Goal: Transaction & Acquisition: Purchase product/service

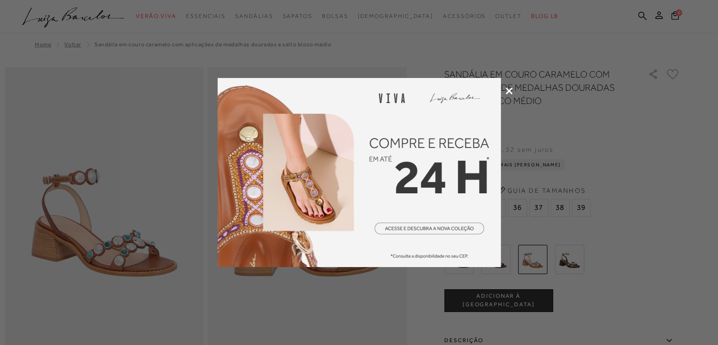
click at [510, 92] on icon at bounding box center [508, 90] width 7 height 7
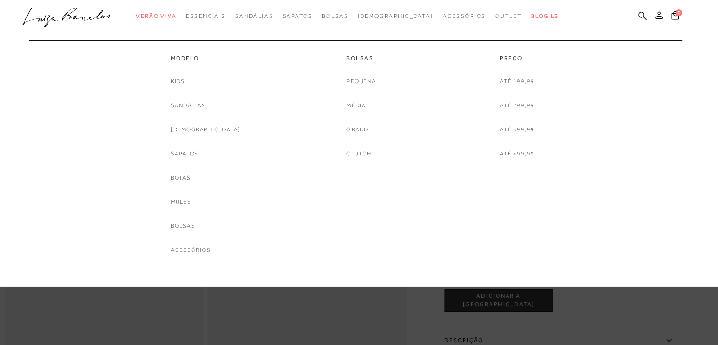
click at [495, 13] on span "Outlet" at bounding box center [508, 16] width 26 height 7
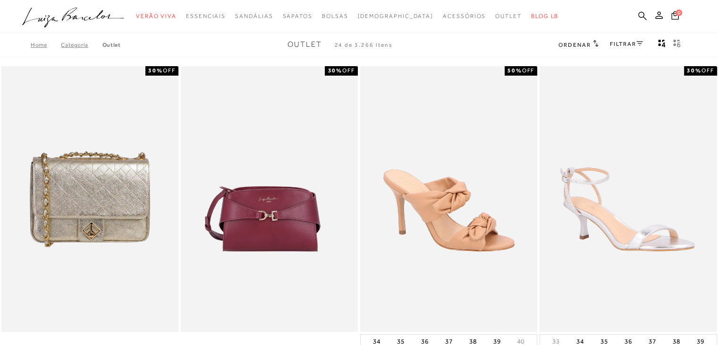
click at [636, 44] on icon at bounding box center [639, 43] width 7 height 5
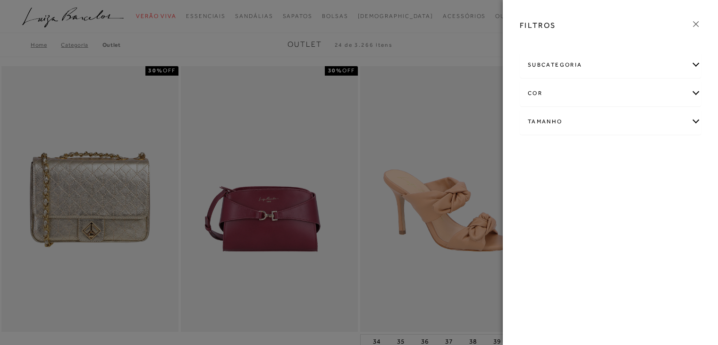
click at [700, 123] on div "subcategoria [GEOGRAPHIC_DATA] Modelo Preço" at bounding box center [610, 100] width 196 height 101
click at [697, 121] on div "Tamanho" at bounding box center [610, 121] width 180 height 25
click at [535, 191] on link "Ver mais..." at bounding box center [544, 192] width 25 height 7
click at [569, 201] on span "36" at bounding box center [571, 201] width 14 height 7
click at [569, 201] on input "36" at bounding box center [565, 203] width 9 height 9
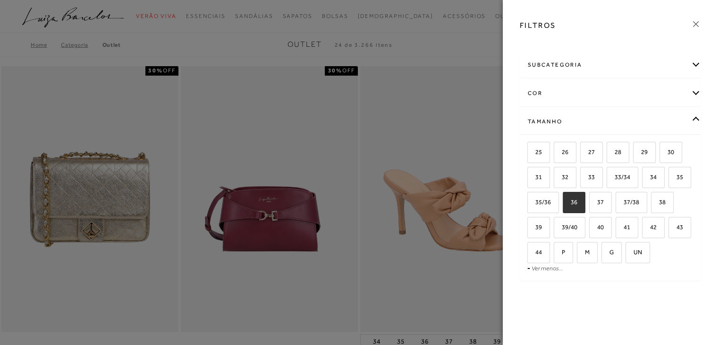
checkbox input "true"
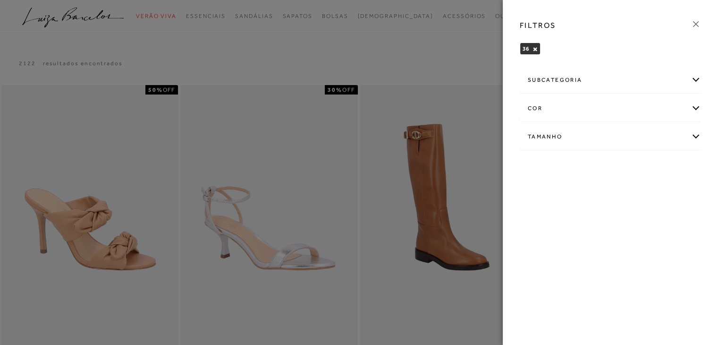
click at [463, 36] on div at bounding box center [359, 172] width 718 height 345
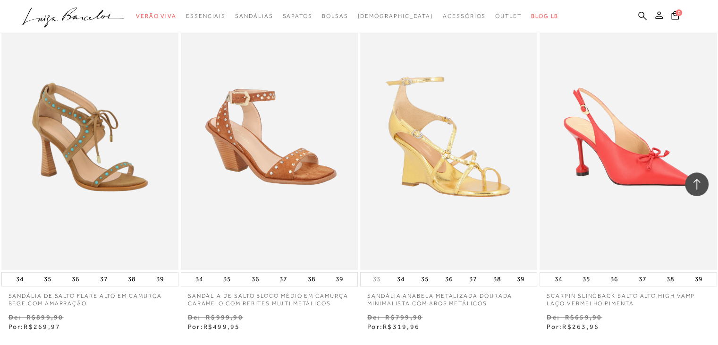
scroll to position [802, 0]
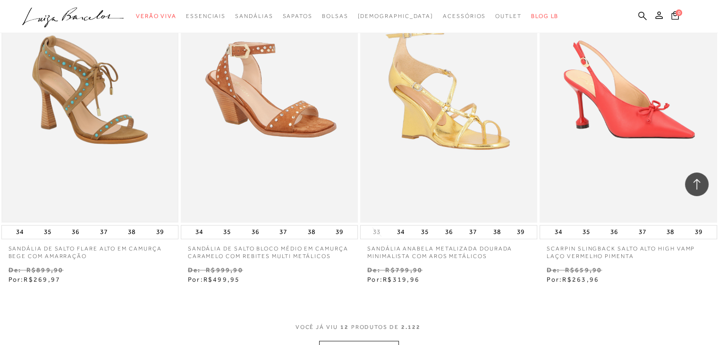
click at [94, 88] on img at bounding box center [89, 89] width 175 height 263
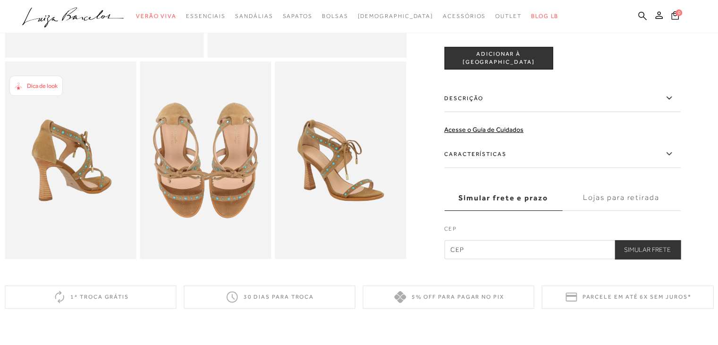
scroll to position [330, 0]
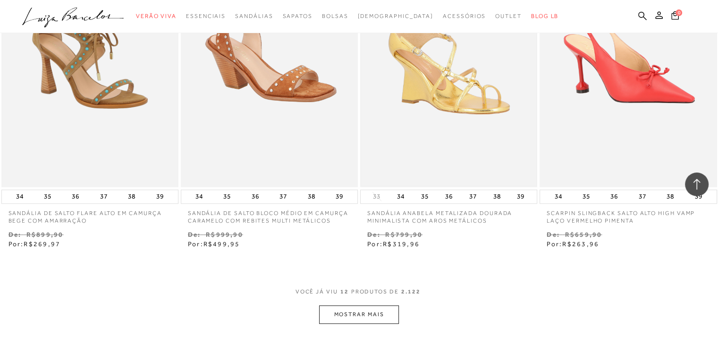
scroll to position [944, 0]
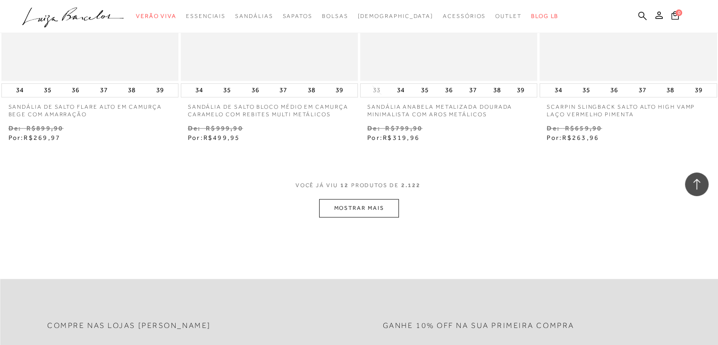
click at [362, 205] on button "MOSTRAR MAIS" at bounding box center [358, 208] width 79 height 18
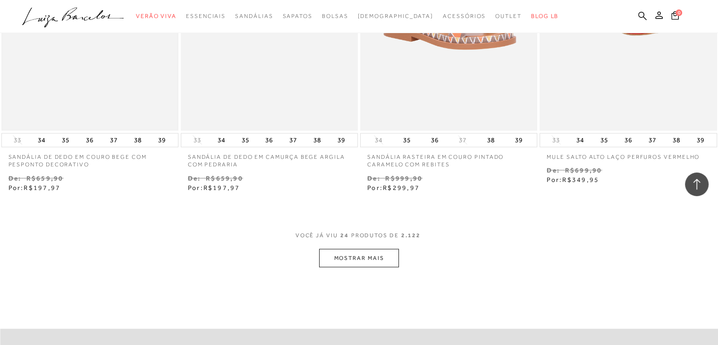
scroll to position [1935, 0]
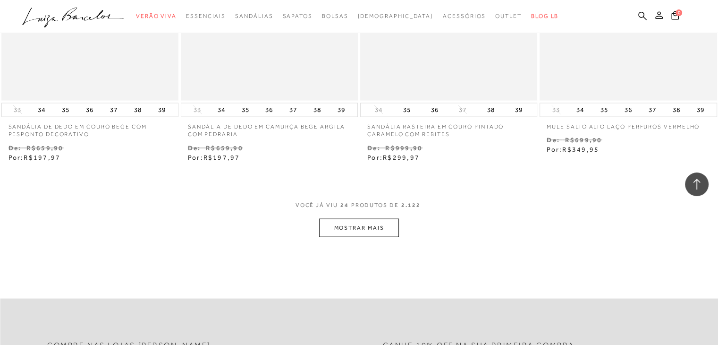
click at [353, 228] on button "MOSTRAR MAIS" at bounding box center [358, 228] width 79 height 18
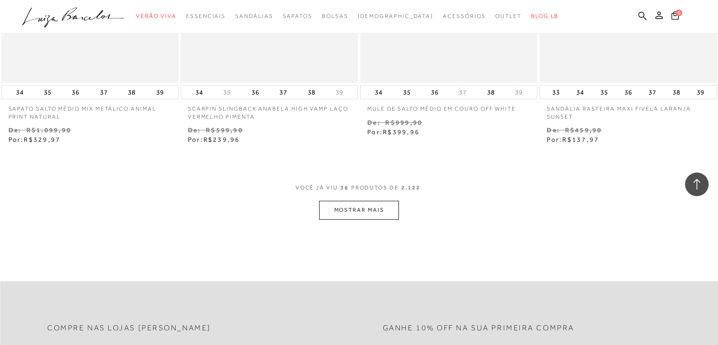
scroll to position [2973, 0]
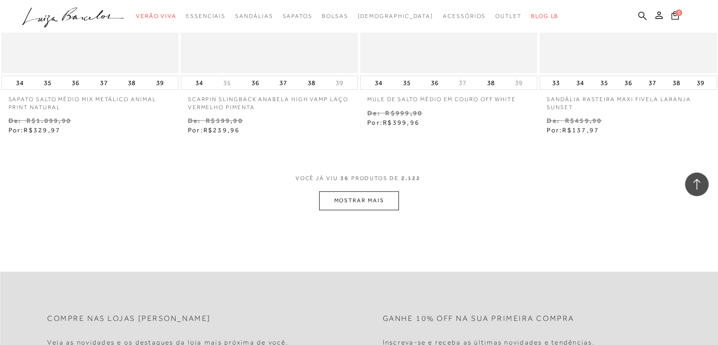
click at [379, 200] on button "MOSTRAR MAIS" at bounding box center [358, 200] width 79 height 18
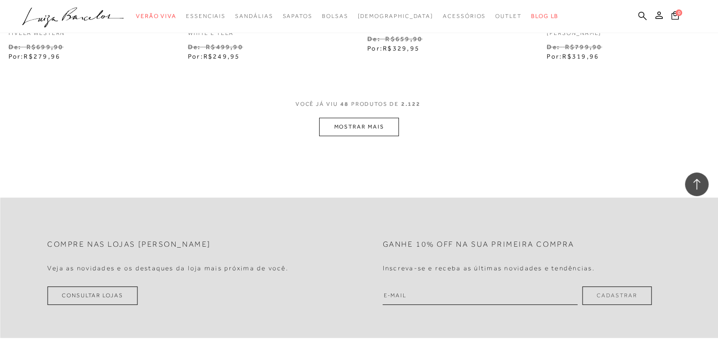
scroll to position [4059, 0]
click at [364, 127] on button "MOSTRAR MAIS" at bounding box center [358, 126] width 79 height 18
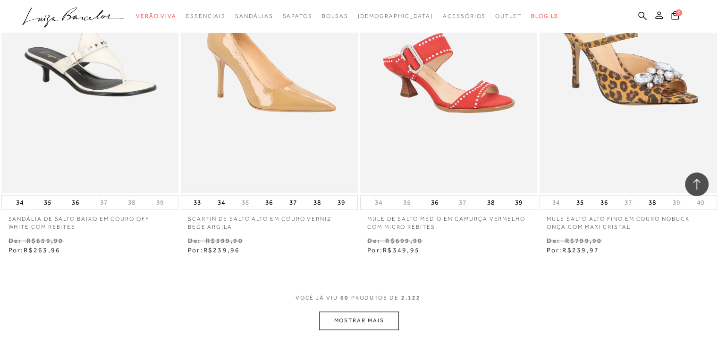
scroll to position [4897, 0]
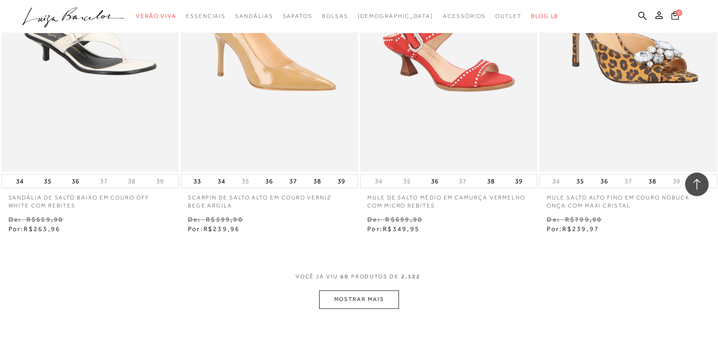
click at [370, 290] on button "MOSTRAR MAIS" at bounding box center [358, 299] width 79 height 18
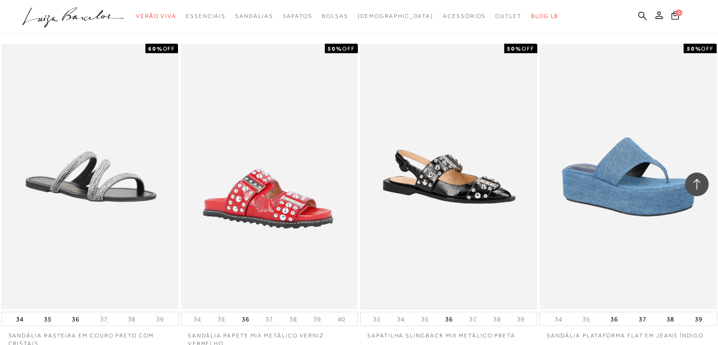
scroll to position [5888, 0]
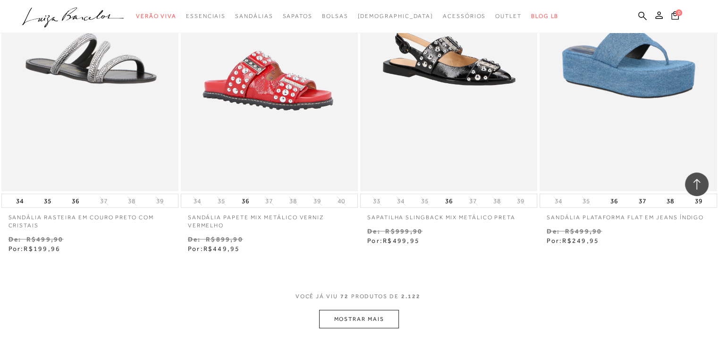
click at [371, 321] on button "MOSTRAR MAIS" at bounding box center [358, 319] width 79 height 18
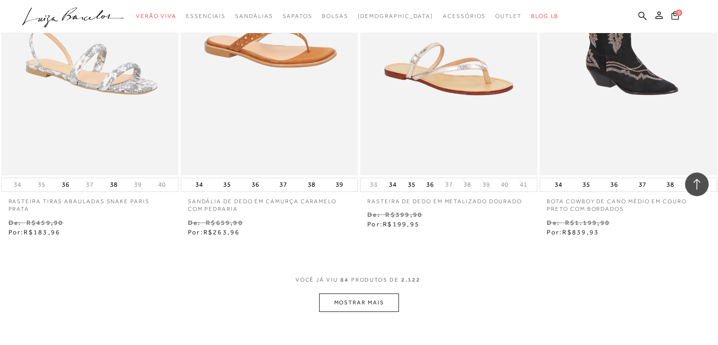
scroll to position [6974, 0]
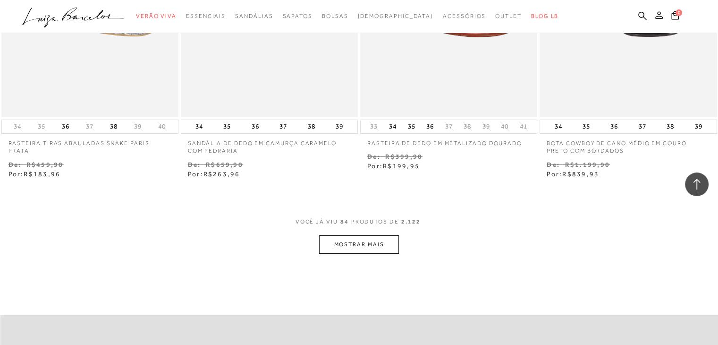
click at [383, 242] on button "MOSTRAR MAIS" at bounding box center [358, 244] width 79 height 18
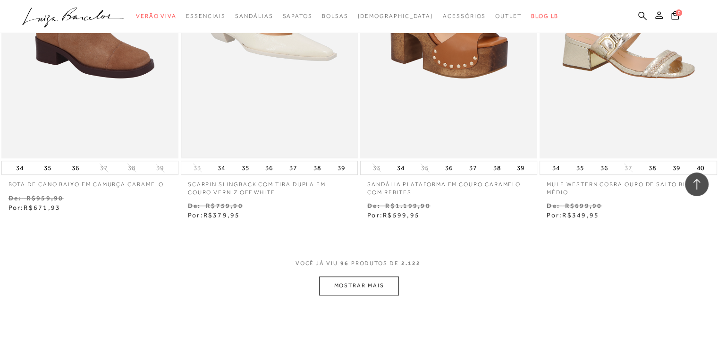
scroll to position [7965, 0]
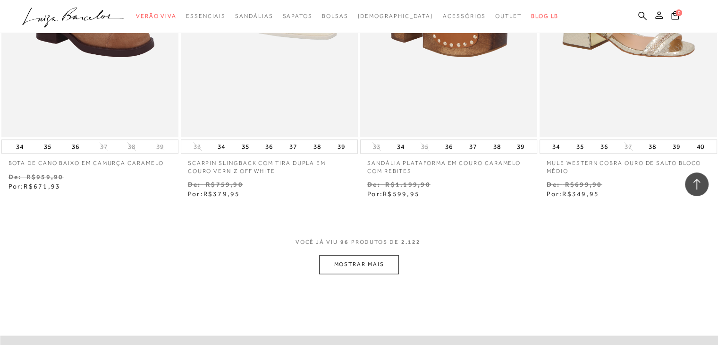
click at [373, 262] on button "MOSTRAR MAIS" at bounding box center [358, 264] width 79 height 18
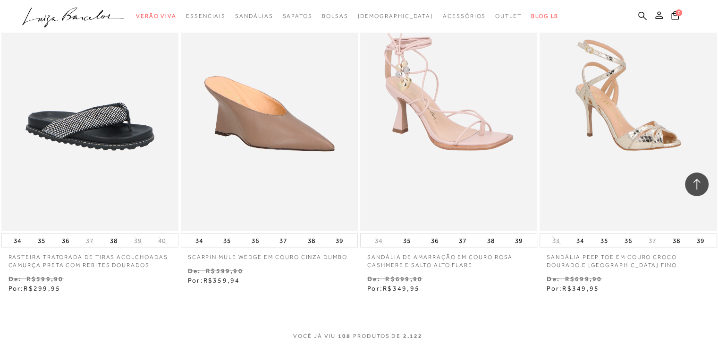
scroll to position [9003, 0]
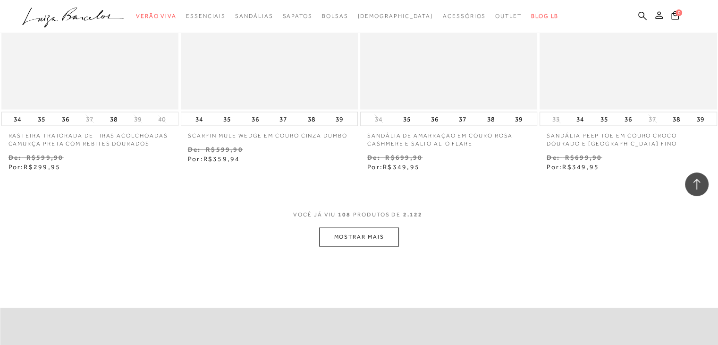
click at [370, 234] on button "MOSTRAR MAIS" at bounding box center [358, 236] width 79 height 18
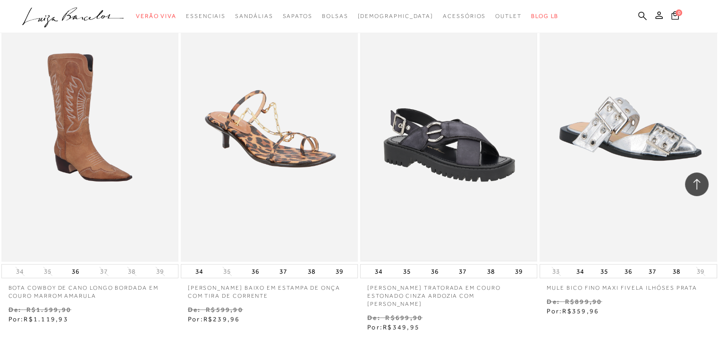
scroll to position [10041, 0]
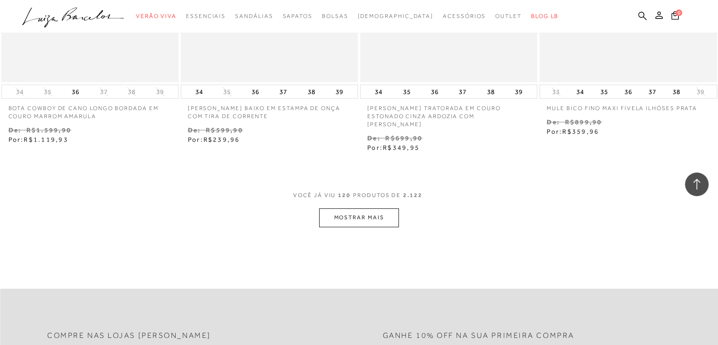
click at [381, 208] on button "MOSTRAR MAIS" at bounding box center [358, 217] width 79 height 18
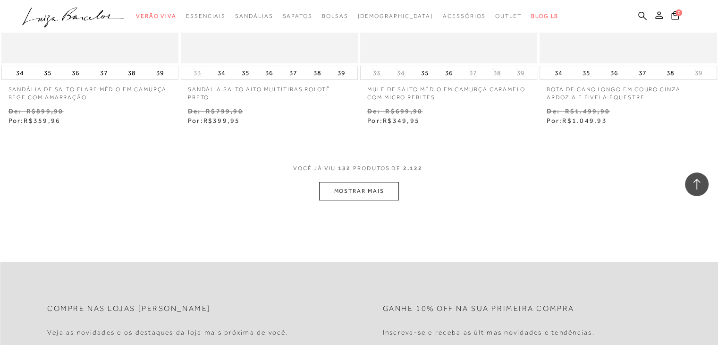
scroll to position [11096, 0]
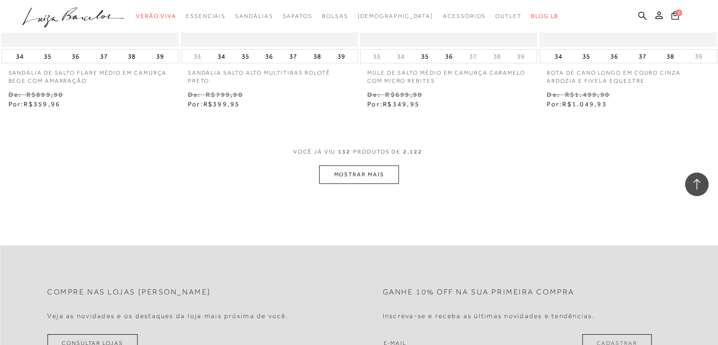
click at [372, 165] on button "MOSTRAR MAIS" at bounding box center [358, 174] width 79 height 18
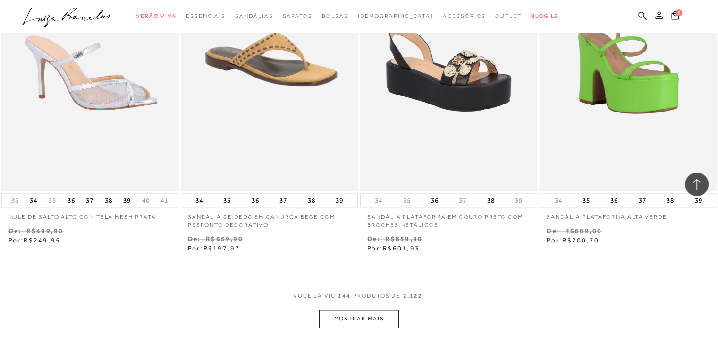
scroll to position [11981, 0]
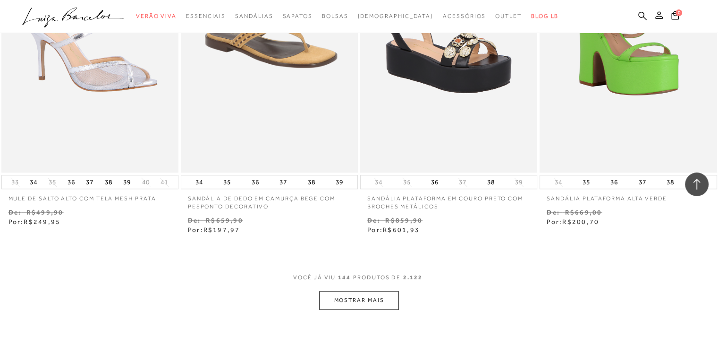
click at [379, 299] on button "MOSTRAR MAIS" at bounding box center [358, 300] width 79 height 18
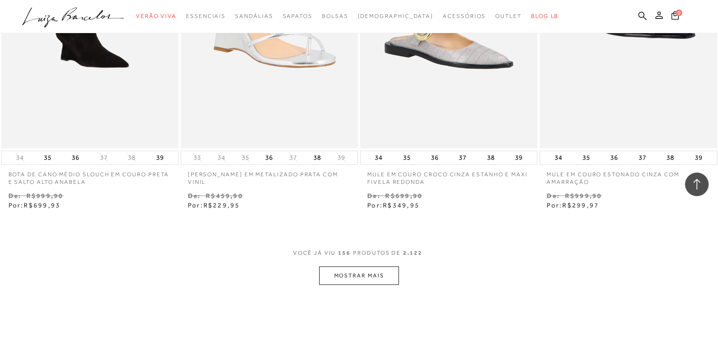
scroll to position [13019, 0]
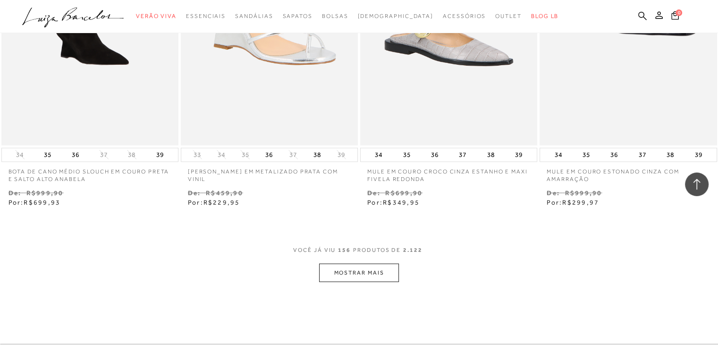
click at [383, 263] on button "MOSTRAR MAIS" at bounding box center [358, 272] width 79 height 18
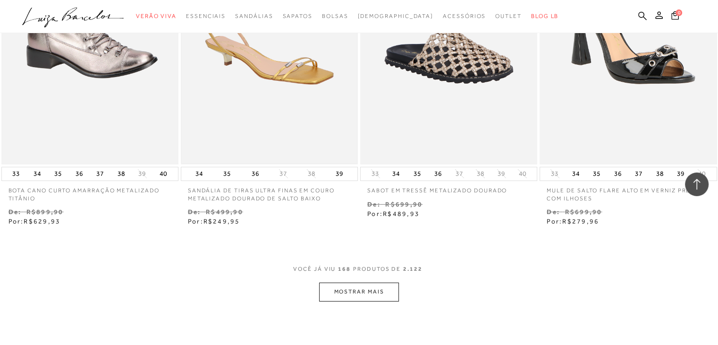
scroll to position [14058, 0]
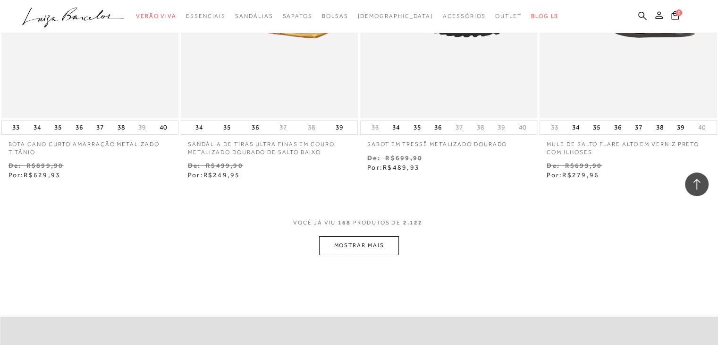
click at [393, 236] on button "MOSTRAR MAIS" at bounding box center [358, 245] width 79 height 18
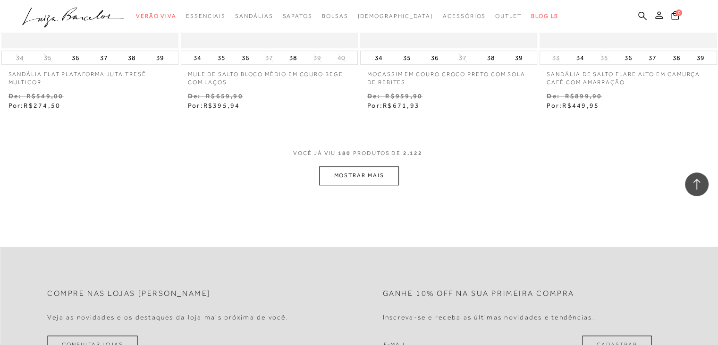
scroll to position [15143, 0]
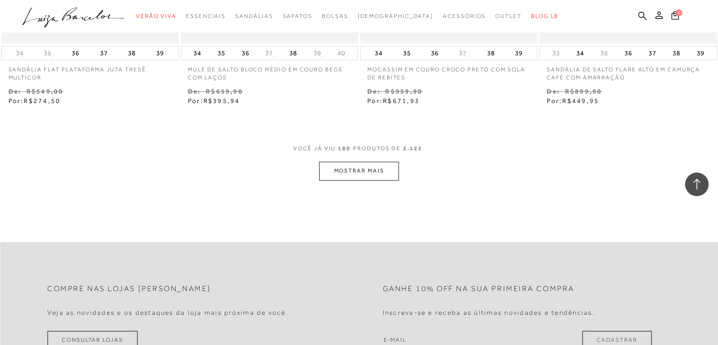
click at [359, 166] on button "MOSTRAR MAIS" at bounding box center [358, 170] width 79 height 18
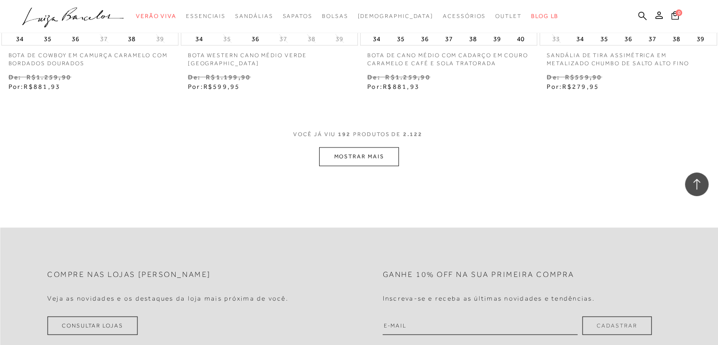
scroll to position [16198, 0]
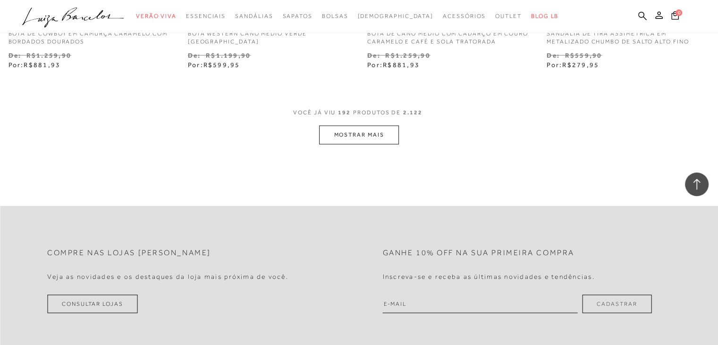
click at [356, 126] on button "MOSTRAR MAIS" at bounding box center [358, 135] width 79 height 18
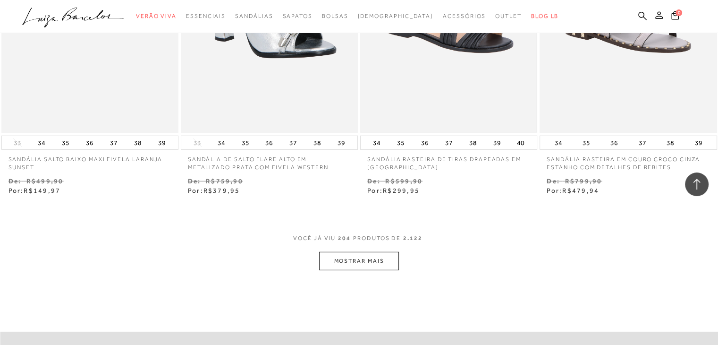
scroll to position [17142, 0]
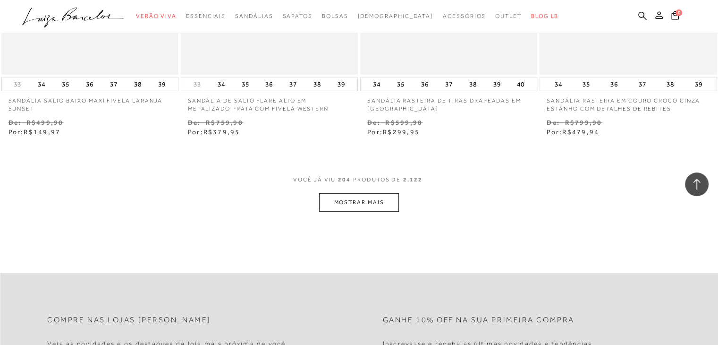
click at [375, 193] on button "MOSTRAR MAIS" at bounding box center [358, 202] width 79 height 18
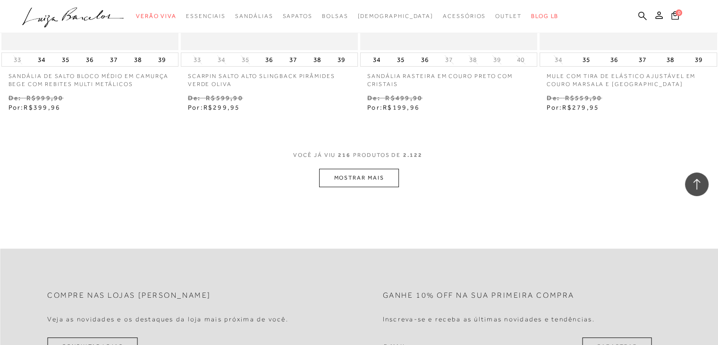
scroll to position [18180, 0]
click at [380, 166] on button "MOSTRAR MAIS" at bounding box center [358, 175] width 79 height 18
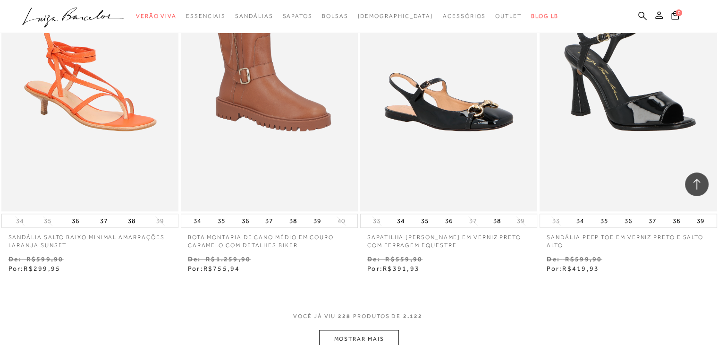
scroll to position [19171, 0]
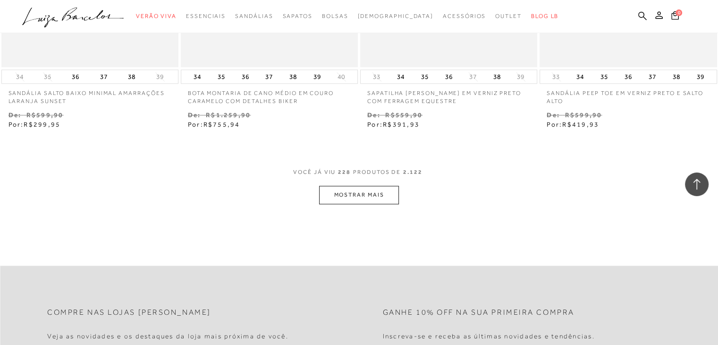
click at [359, 185] on button "MOSTRAR MAIS" at bounding box center [358, 194] width 79 height 18
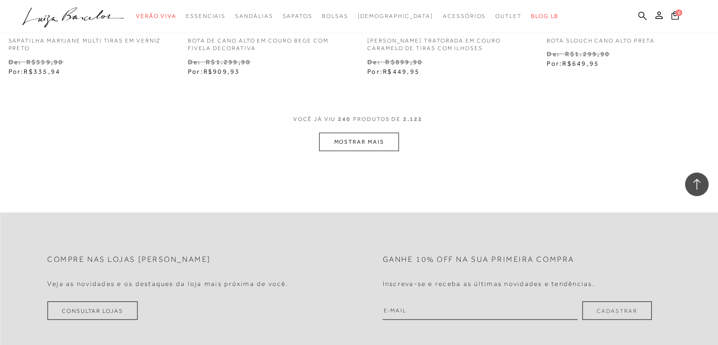
scroll to position [20304, 0]
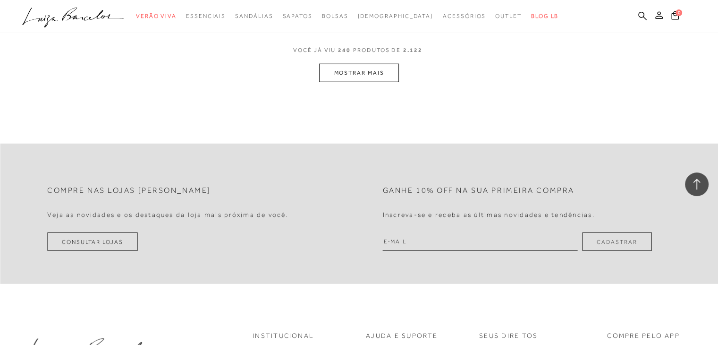
click at [365, 64] on button "MOSTRAR MAIS" at bounding box center [358, 73] width 79 height 18
click at [372, 63] on button "MOSTRAR MAIS" at bounding box center [358, 72] width 79 height 18
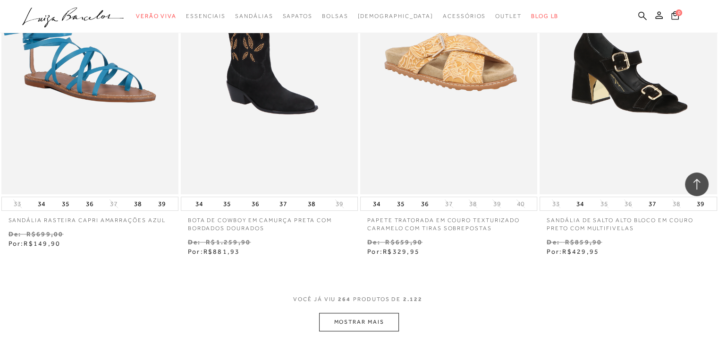
scroll to position [22149, 0]
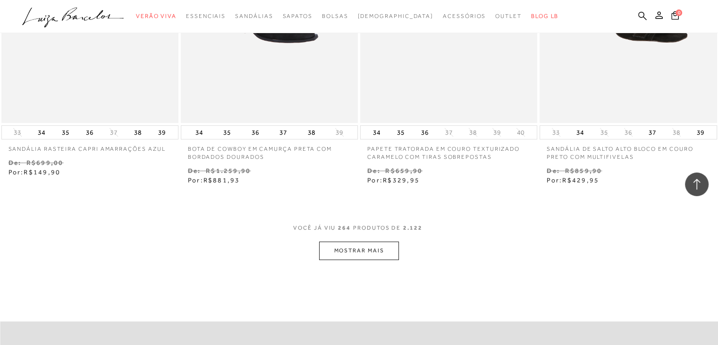
click at [348, 241] on button "MOSTRAR MAIS" at bounding box center [358, 250] width 79 height 18
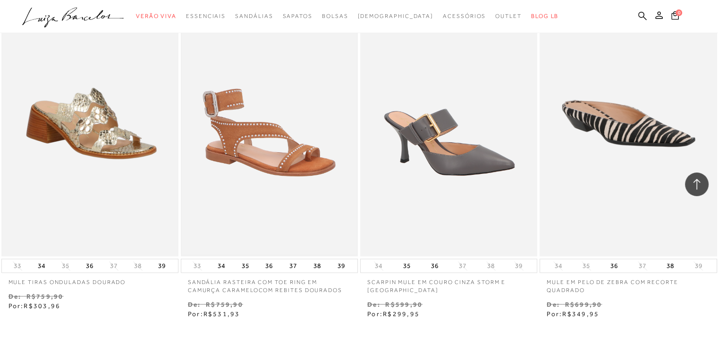
scroll to position [23211, 0]
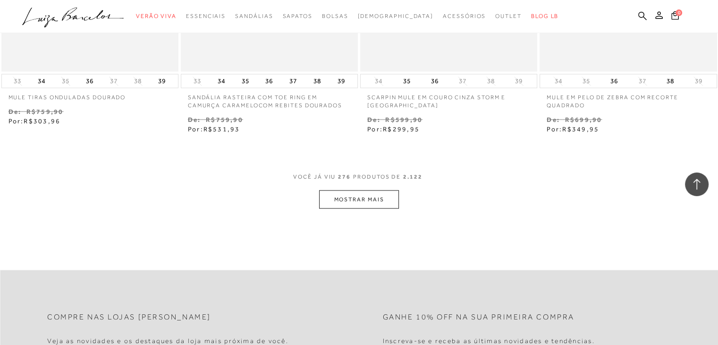
click at [352, 190] on button "MOSTRAR MAIS" at bounding box center [358, 199] width 79 height 18
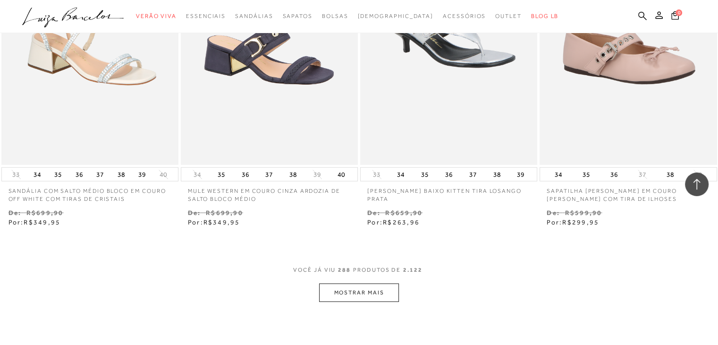
scroll to position [24085, 0]
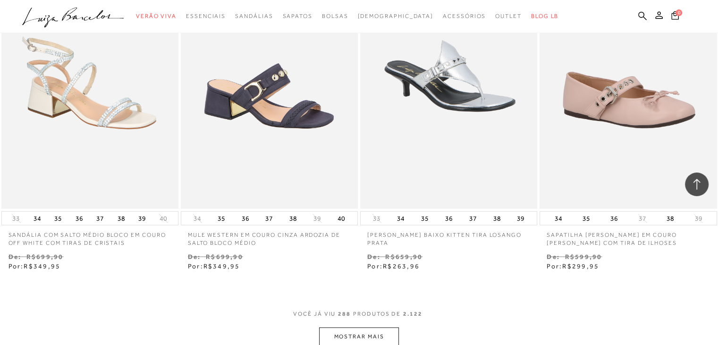
click at [351, 327] on button "MOSTRAR MAIS" at bounding box center [358, 336] width 79 height 18
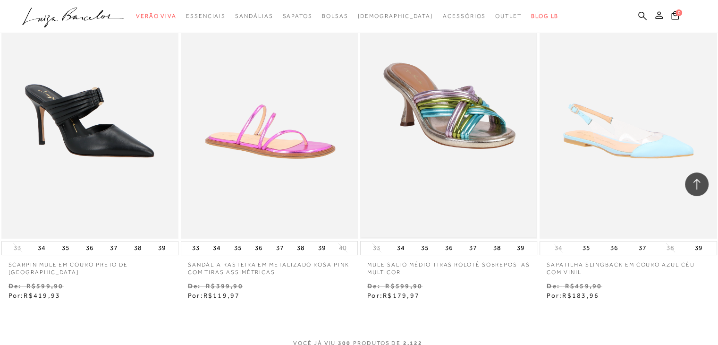
scroll to position [25218, 0]
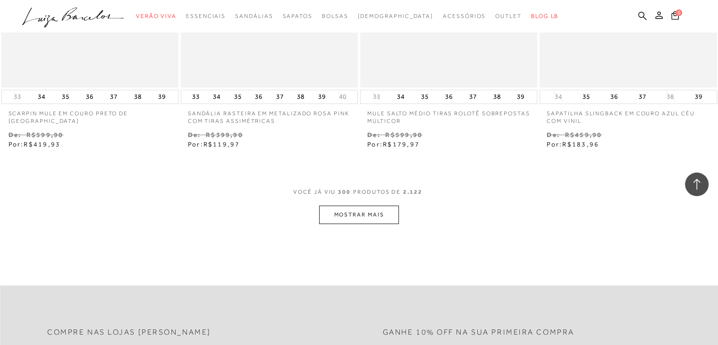
click at [362, 205] on button "MOSTRAR MAIS" at bounding box center [358, 214] width 79 height 18
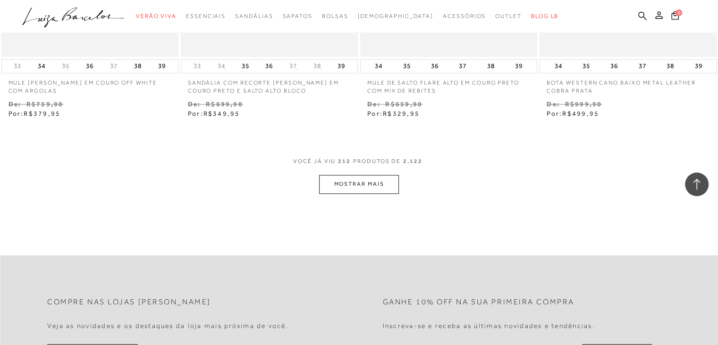
scroll to position [26281, 0]
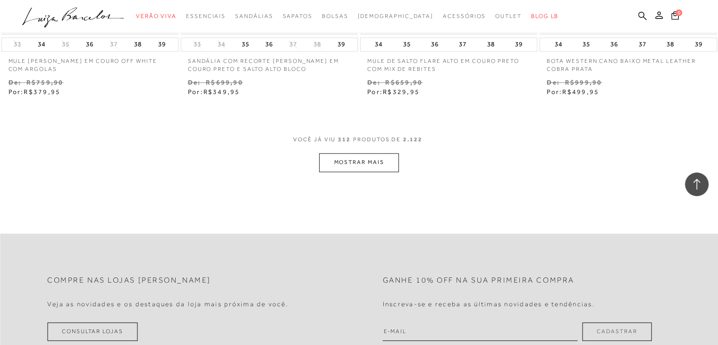
click at [361, 153] on button "MOSTRAR MAIS" at bounding box center [358, 162] width 79 height 18
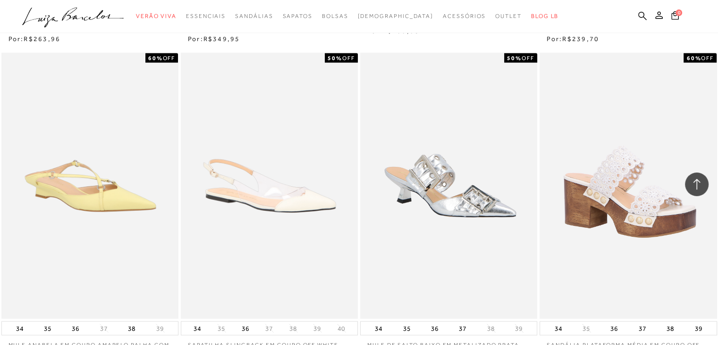
scroll to position [27119, 0]
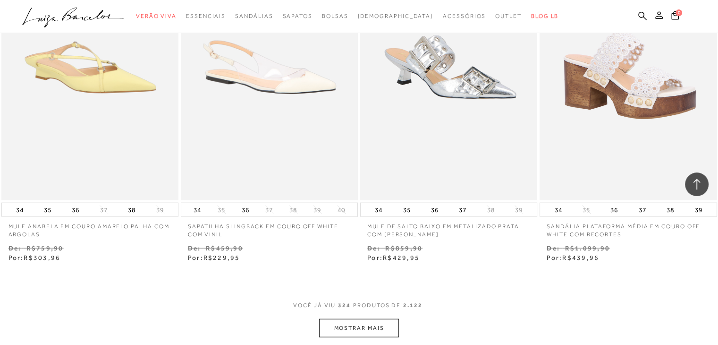
click at [348, 319] on button "MOSTRAR MAIS" at bounding box center [358, 328] width 79 height 18
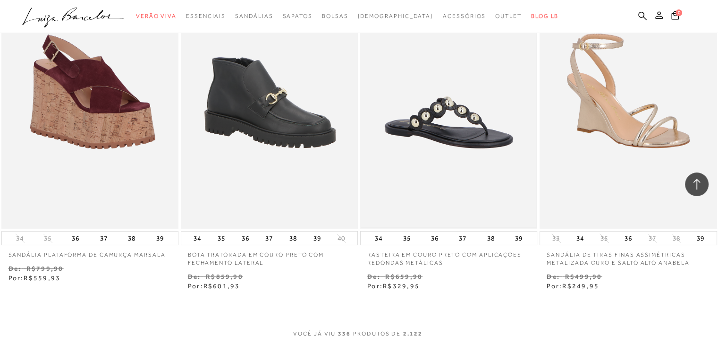
scroll to position [28252, 0]
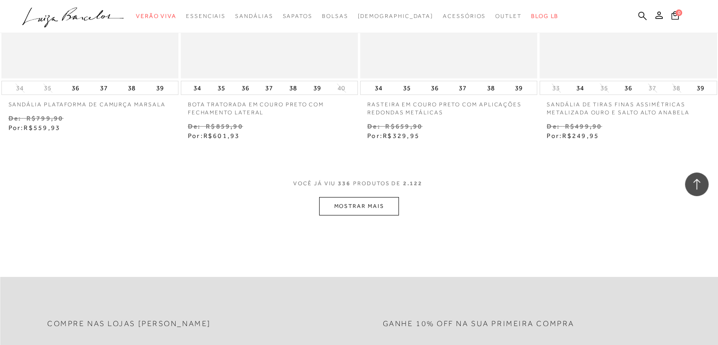
click at [368, 197] on button "MOSTRAR MAIS" at bounding box center [358, 206] width 79 height 18
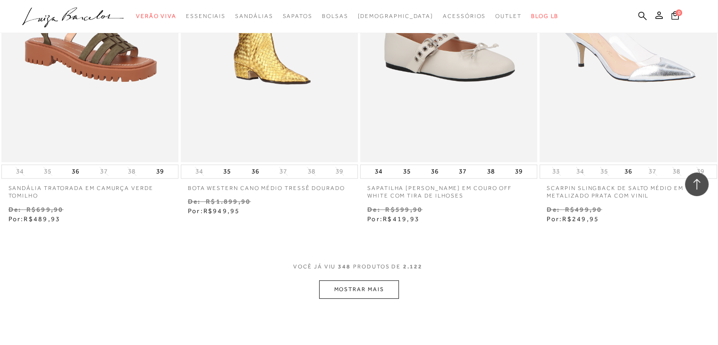
scroll to position [29195, 0]
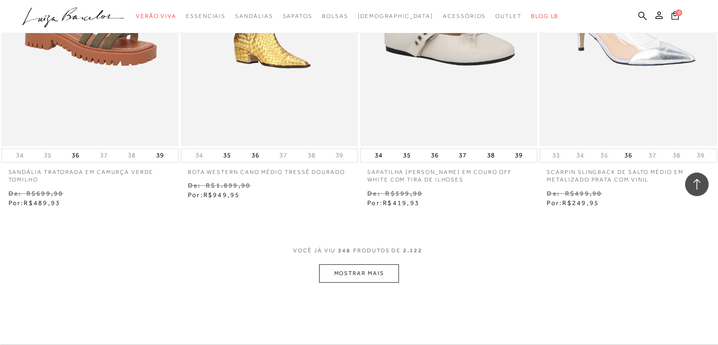
click at [372, 264] on button "MOSTRAR MAIS" at bounding box center [358, 273] width 79 height 18
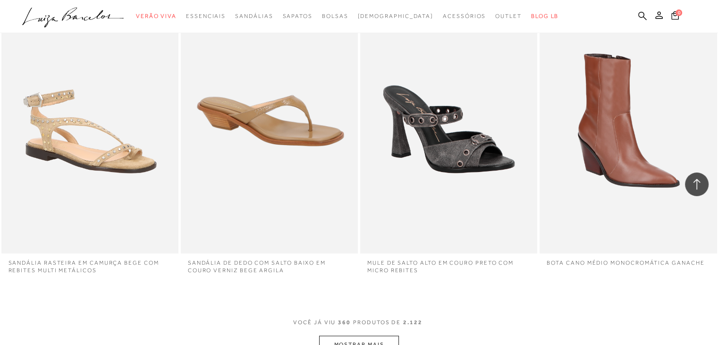
scroll to position [30092, 0]
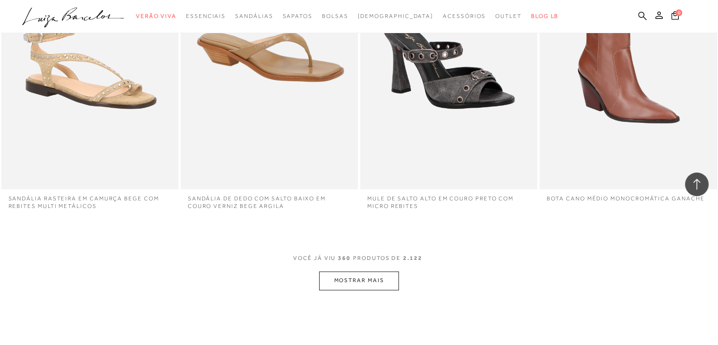
click at [376, 271] on button "MOSTRAR MAIS" at bounding box center [358, 280] width 79 height 18
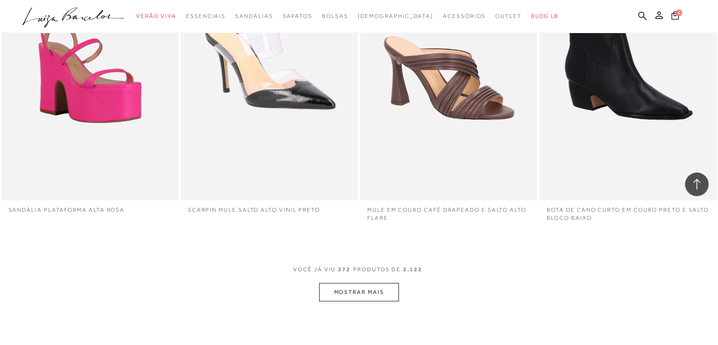
scroll to position [31179, 0]
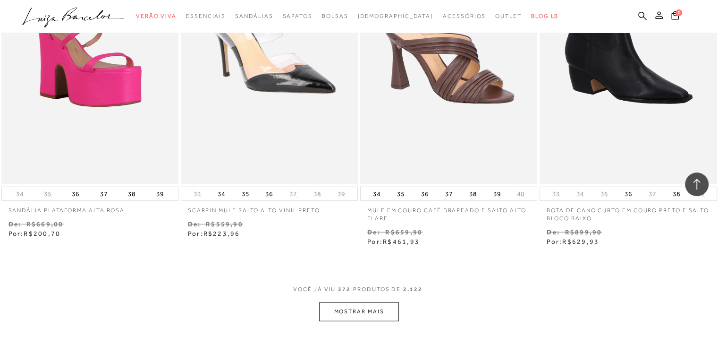
click at [360, 302] on button "MOSTRAR MAIS" at bounding box center [358, 311] width 79 height 18
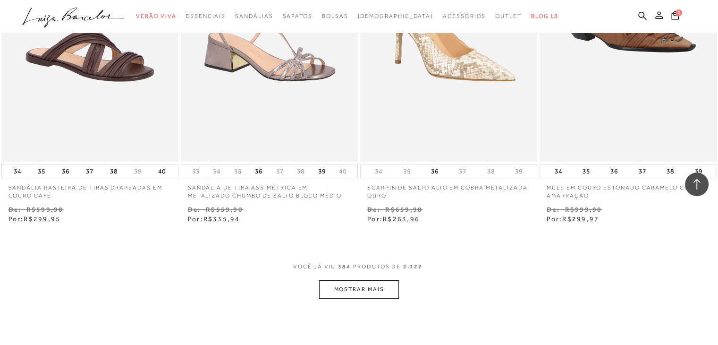
scroll to position [32359, 0]
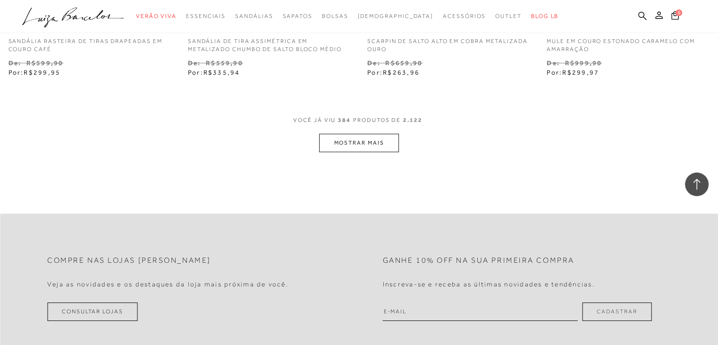
click at [374, 134] on button "MOSTRAR MAIS" at bounding box center [358, 143] width 79 height 18
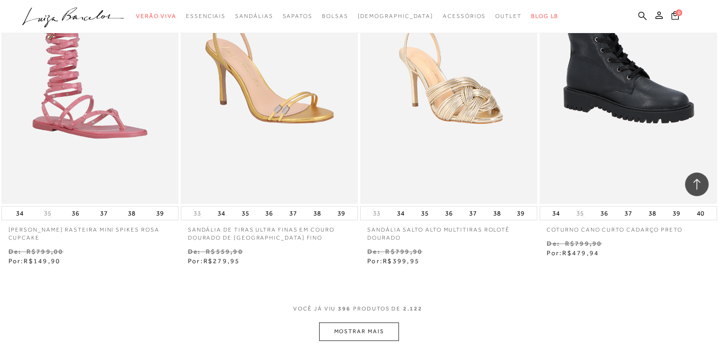
scroll to position [33209, 0]
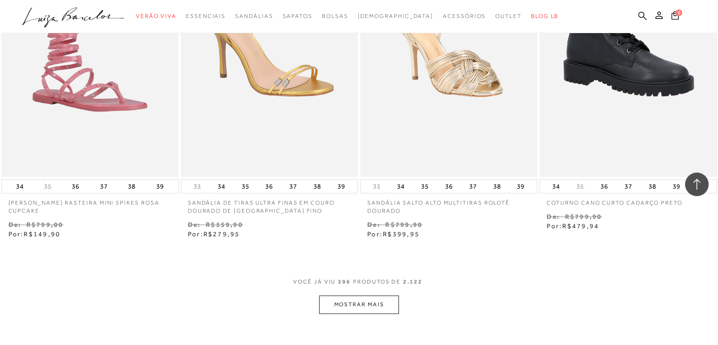
click at [345, 295] on button "MOSTRAR MAIS" at bounding box center [358, 304] width 79 height 18
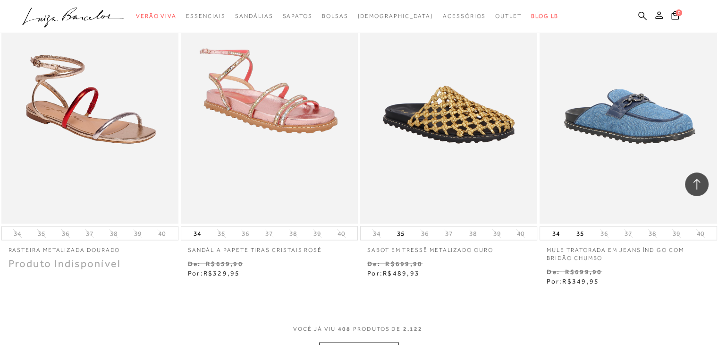
scroll to position [34200, 0]
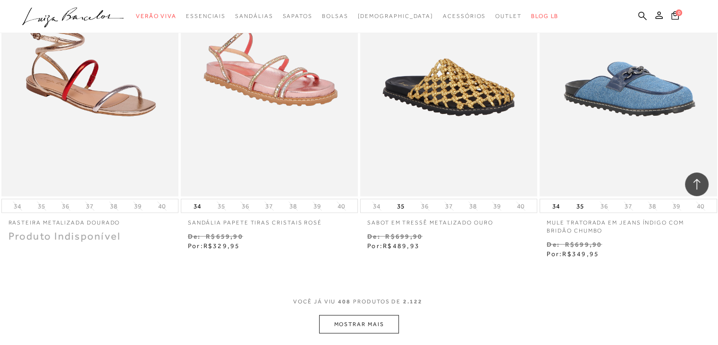
click at [372, 315] on button "MOSTRAR MAIS" at bounding box center [358, 324] width 79 height 18
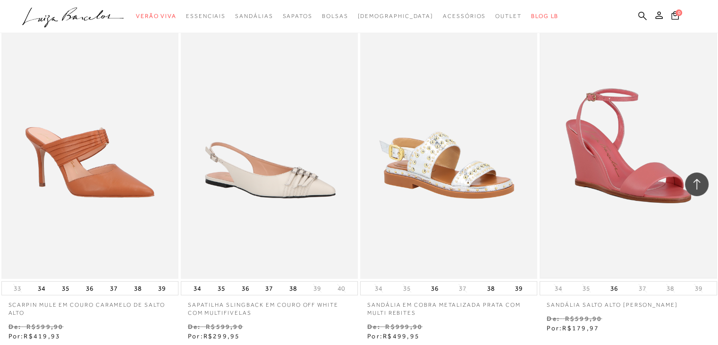
scroll to position [31745, 0]
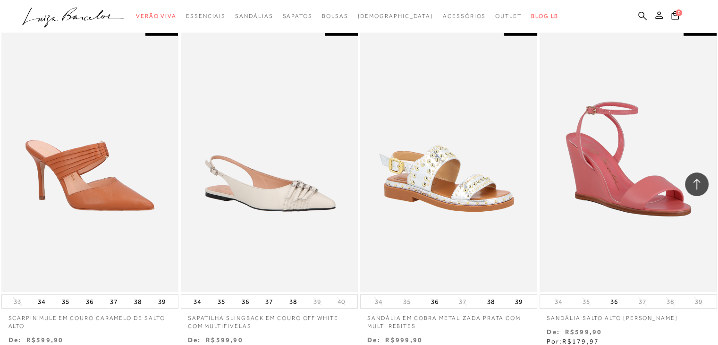
click at [650, 161] on img at bounding box center [627, 158] width 175 height 263
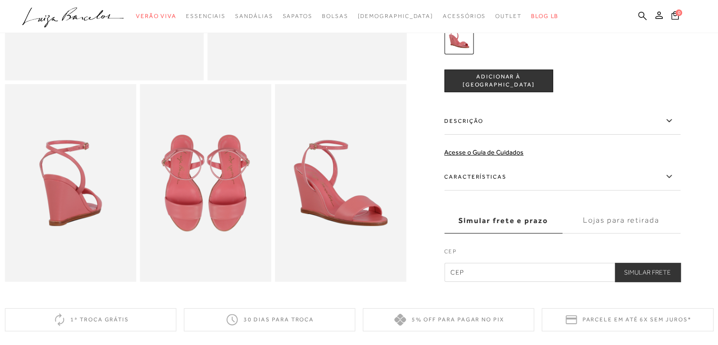
scroll to position [283, 0]
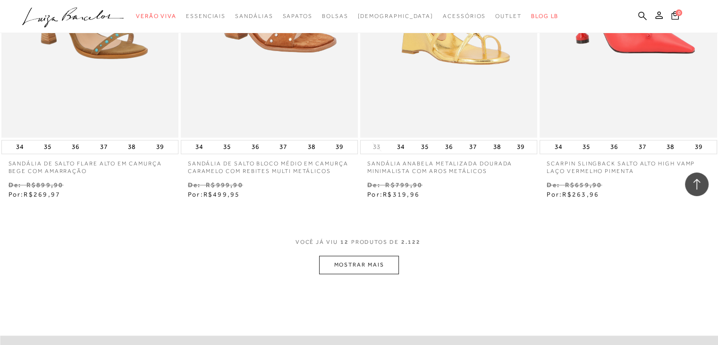
scroll to position [944, 0]
